Goal: Transaction & Acquisition: Book appointment/travel/reservation

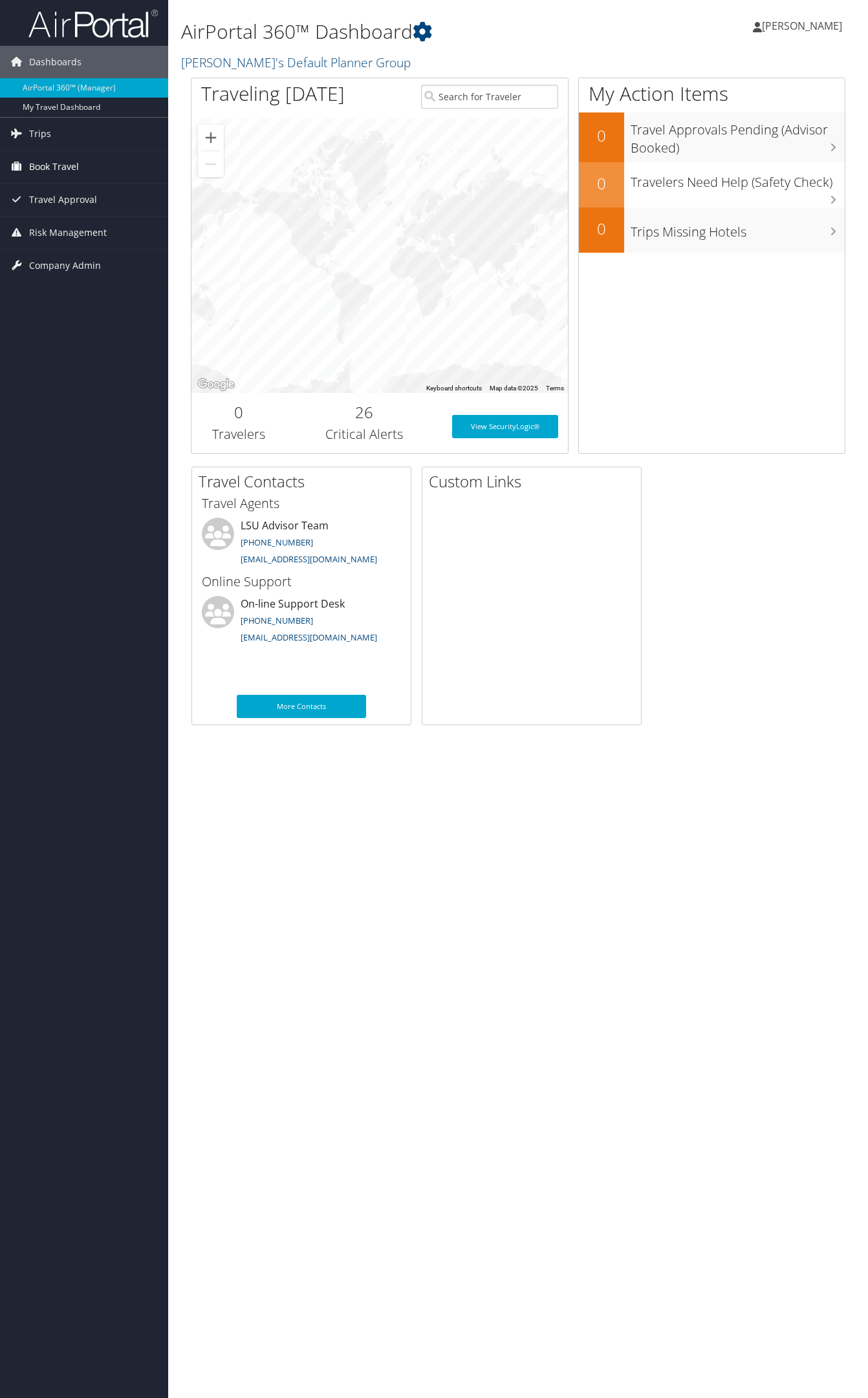
click at [71, 169] on span "Book Travel" at bounding box center [53, 167] width 50 height 33
click at [92, 211] on link "Book/Manage Online Trips" at bounding box center [84, 211] width 169 height 19
click at [53, 168] on span "Book Travel" at bounding box center [53, 167] width 50 height 33
click at [82, 203] on link "Book/Manage Online Trips" at bounding box center [84, 211] width 169 height 19
